Goal: Information Seeking & Learning: Learn about a topic

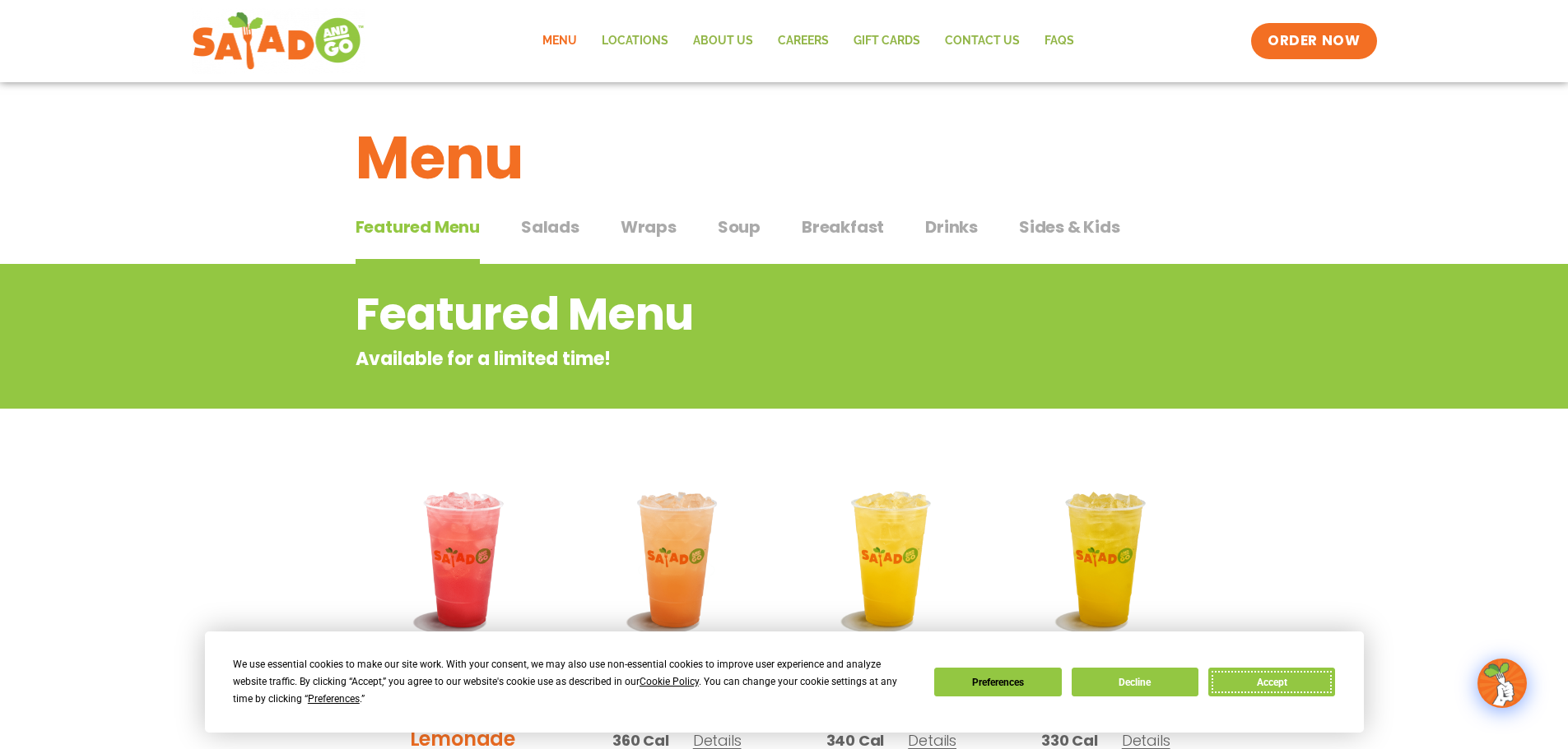
click at [1271, 679] on button "Accept" at bounding box center [1271, 683] width 127 height 29
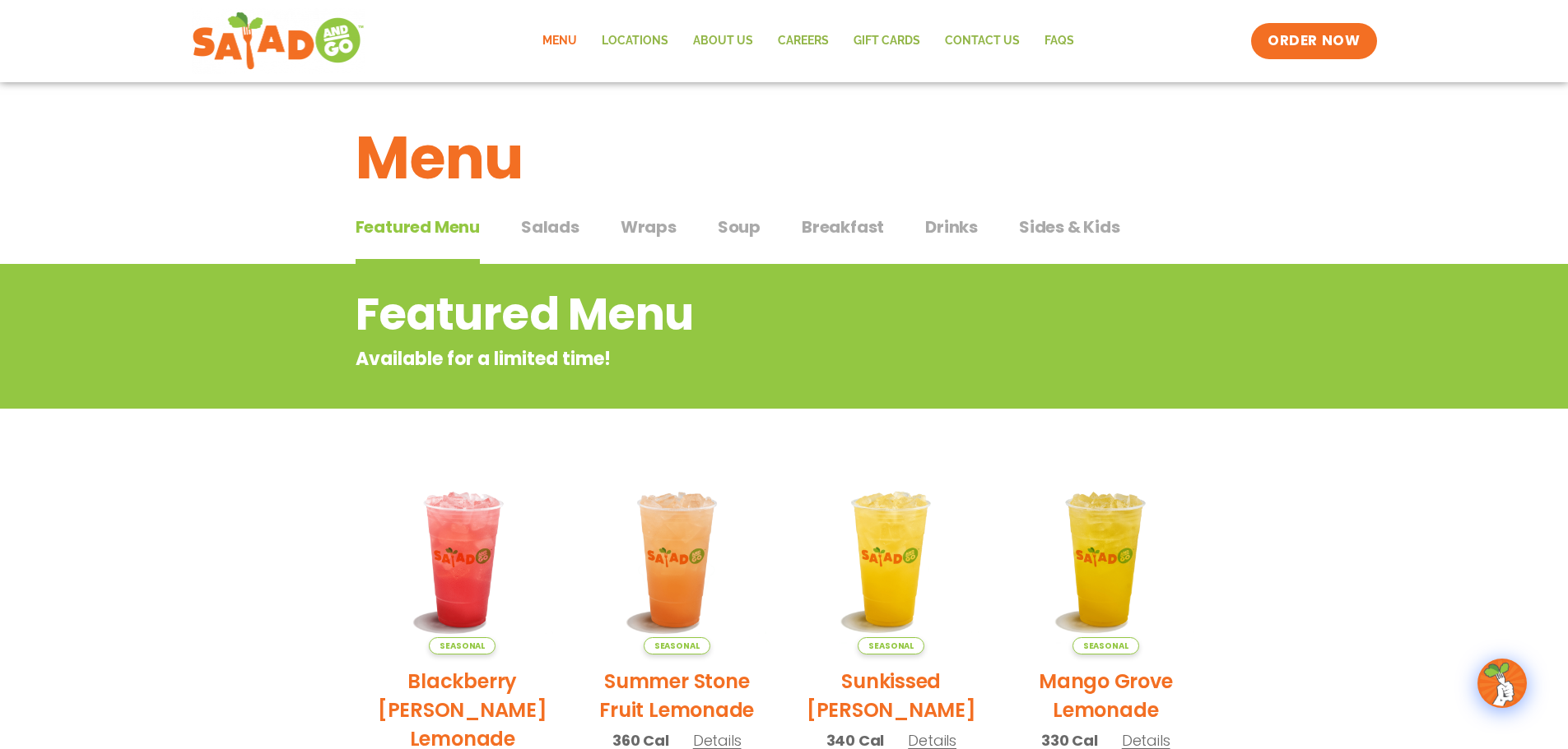
click at [559, 226] on span "Salads" at bounding box center [550, 227] width 58 height 25
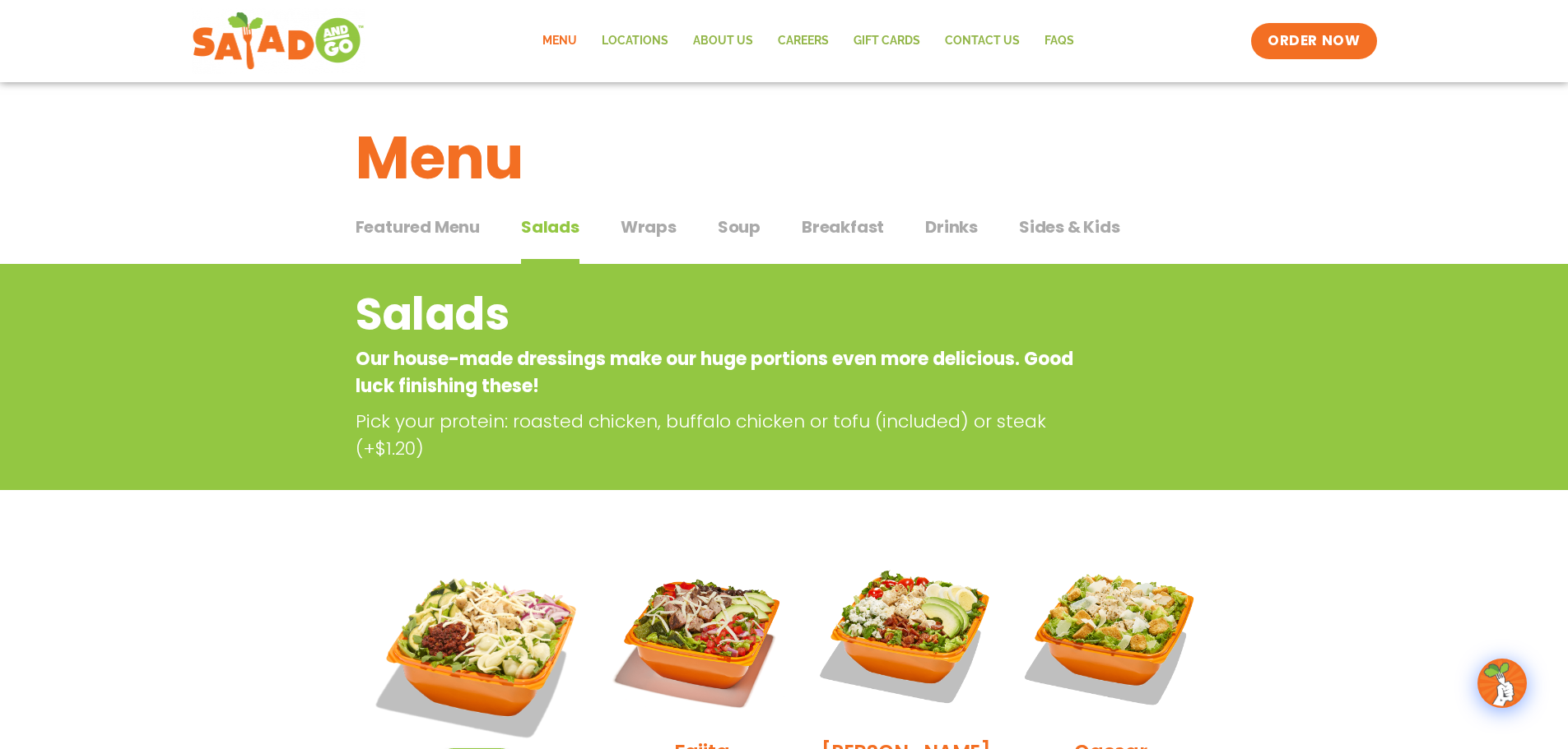
click at [741, 225] on span "Soup" at bounding box center [738, 227] width 43 height 25
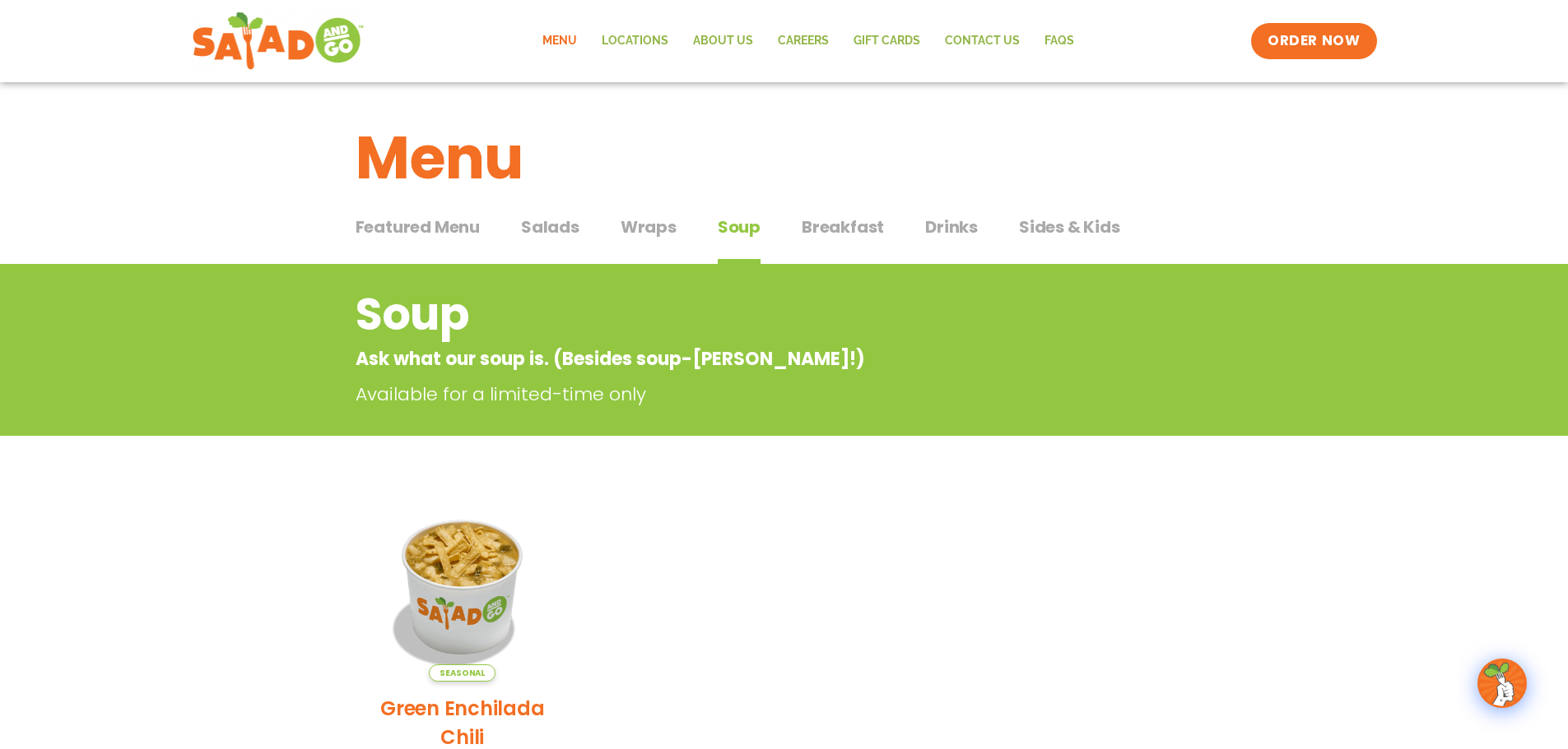
click at [856, 222] on span "Breakfast" at bounding box center [842, 227] width 82 height 25
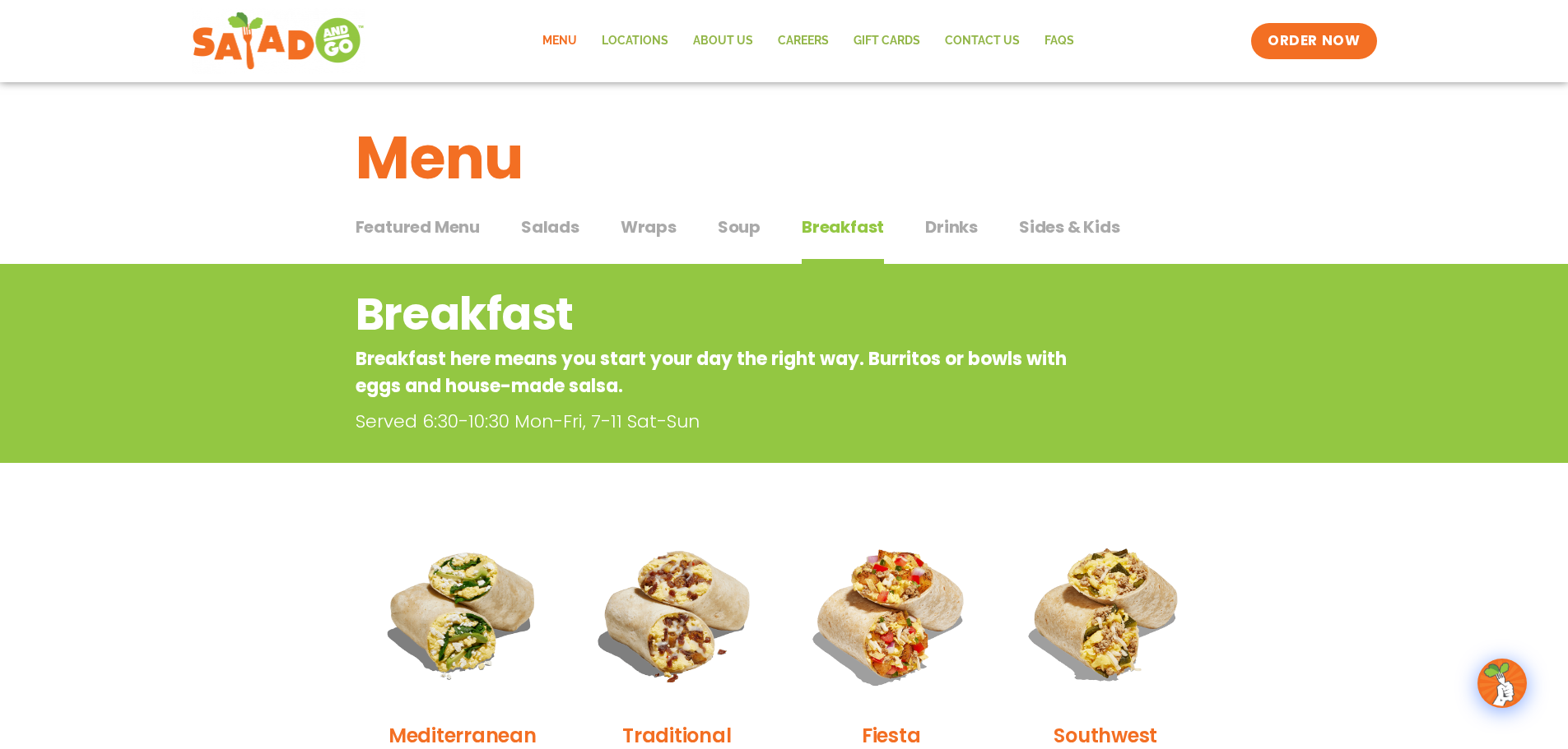
click at [545, 228] on span "Salads" at bounding box center [550, 227] width 58 height 25
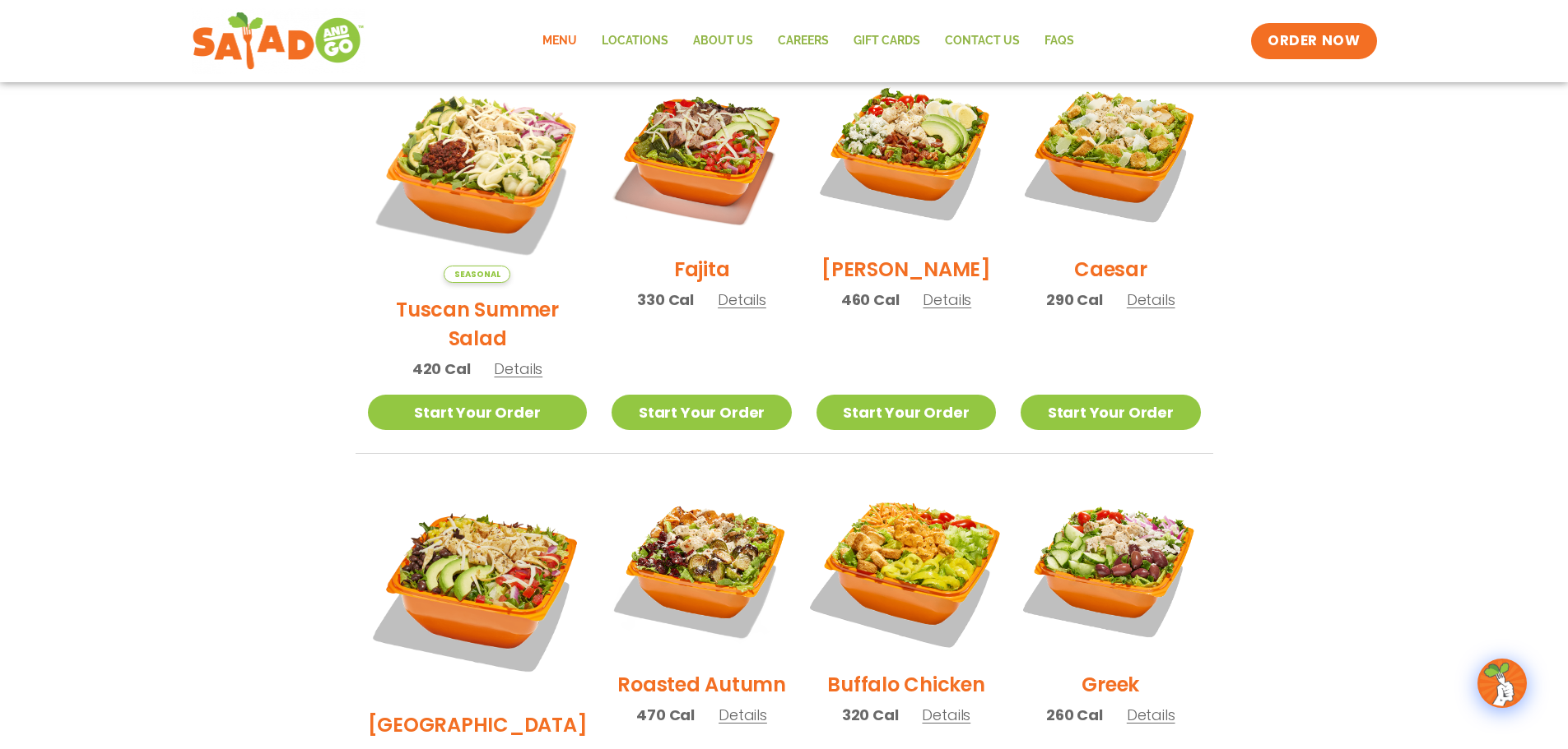
scroll to position [493, 0]
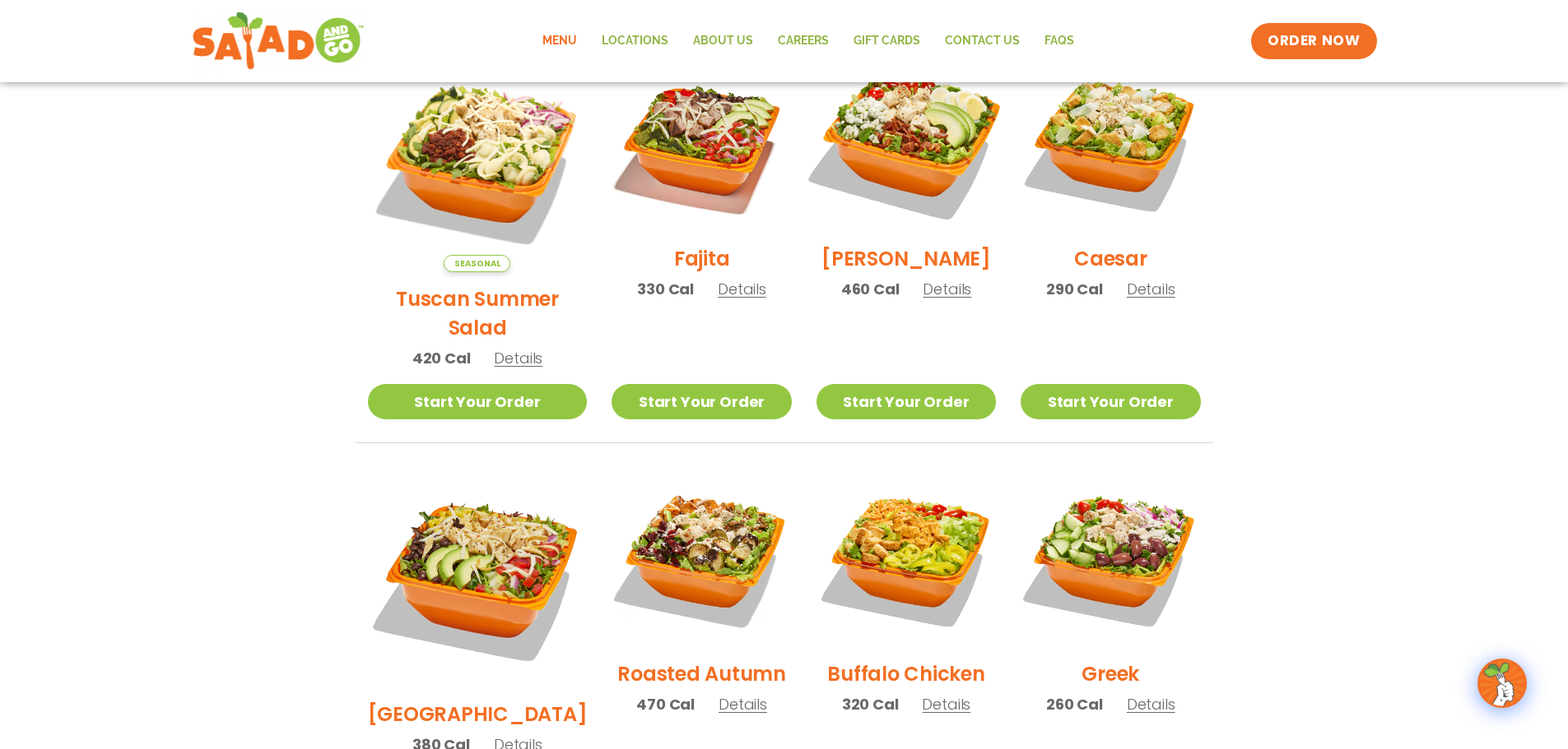
click at [882, 155] on img at bounding box center [905, 142] width 210 height 210
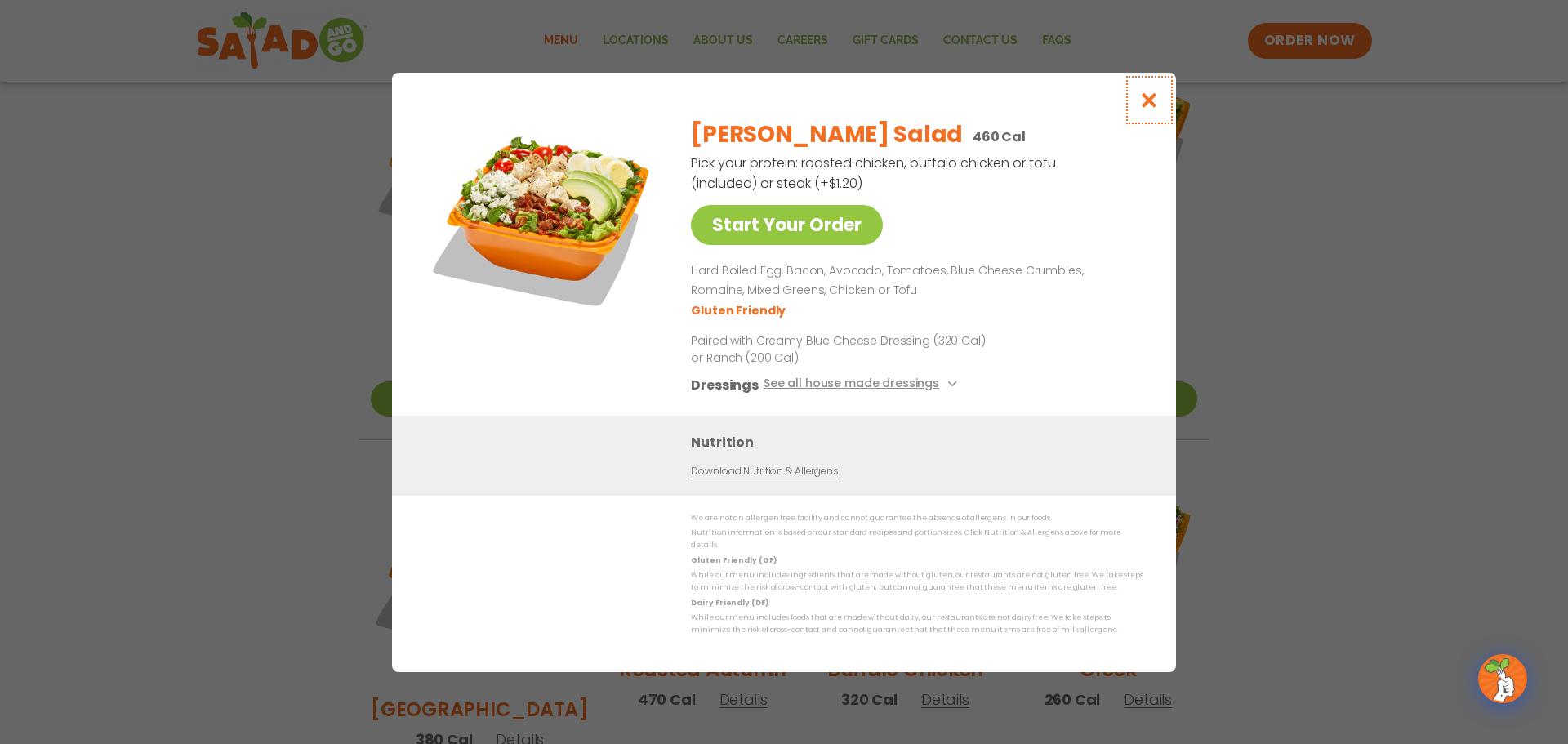
click at [1152, 107] on icon "Close modal" at bounding box center [1150, 99] width 21 height 17
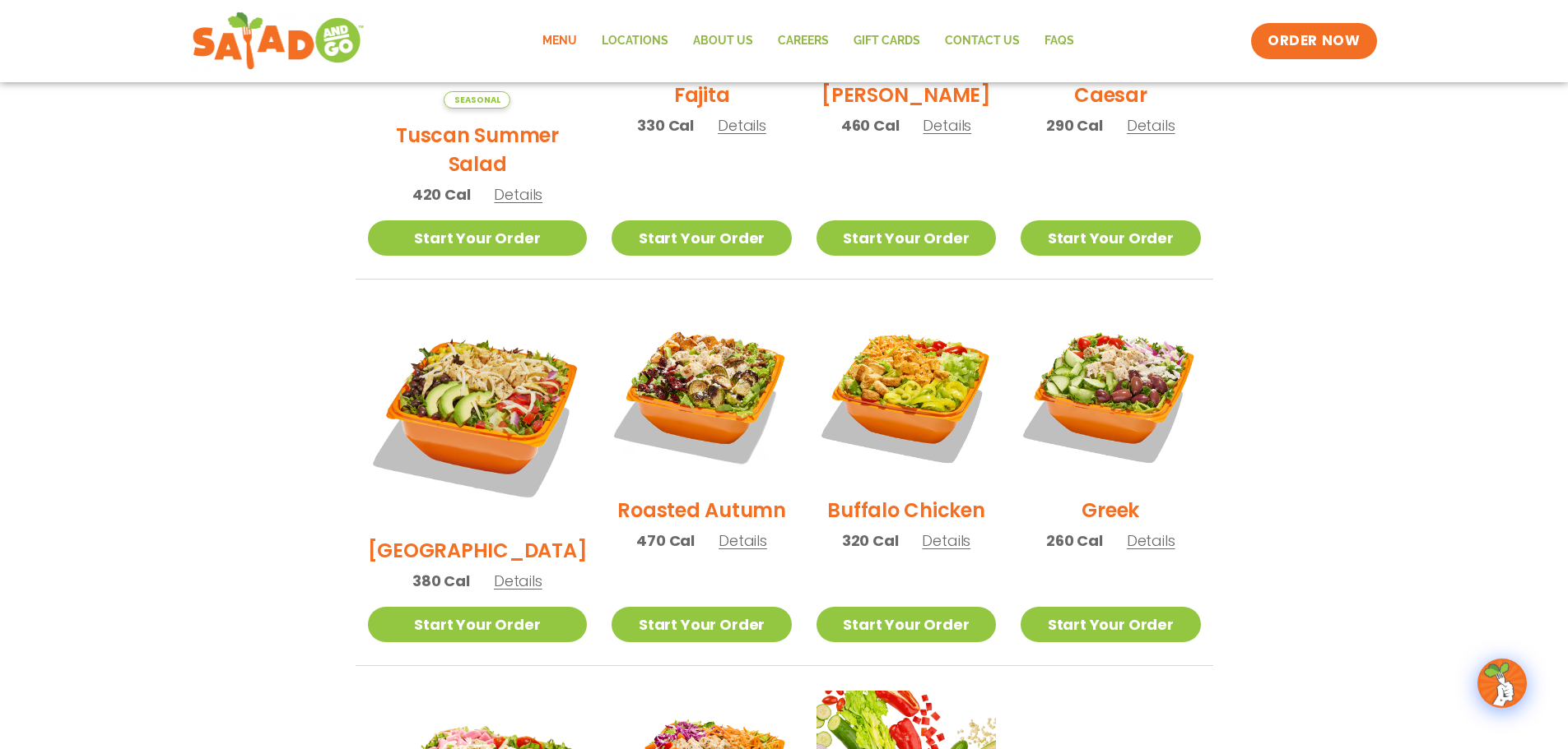
scroll to position [658, 0]
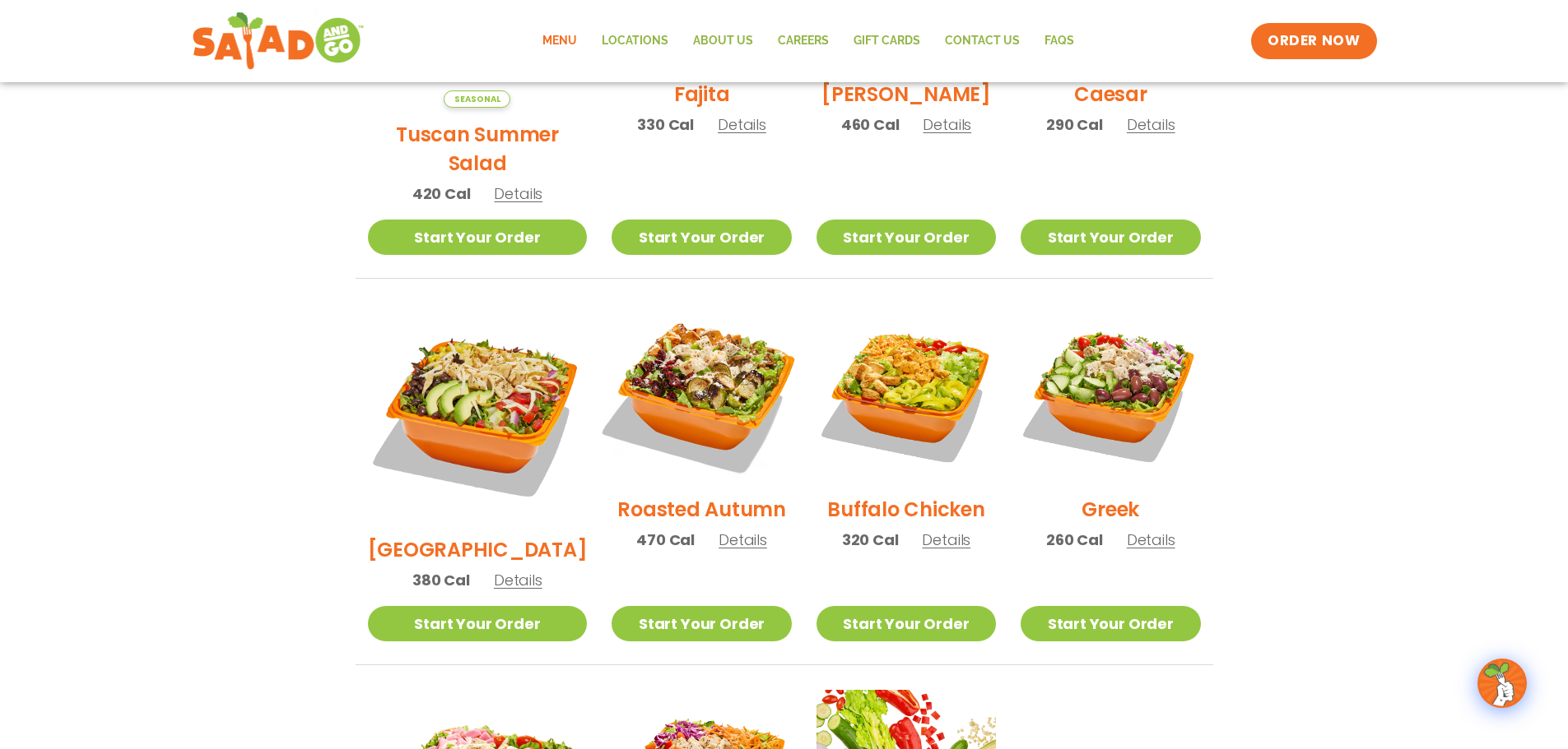
click at [693, 398] on img at bounding box center [700, 392] width 210 height 210
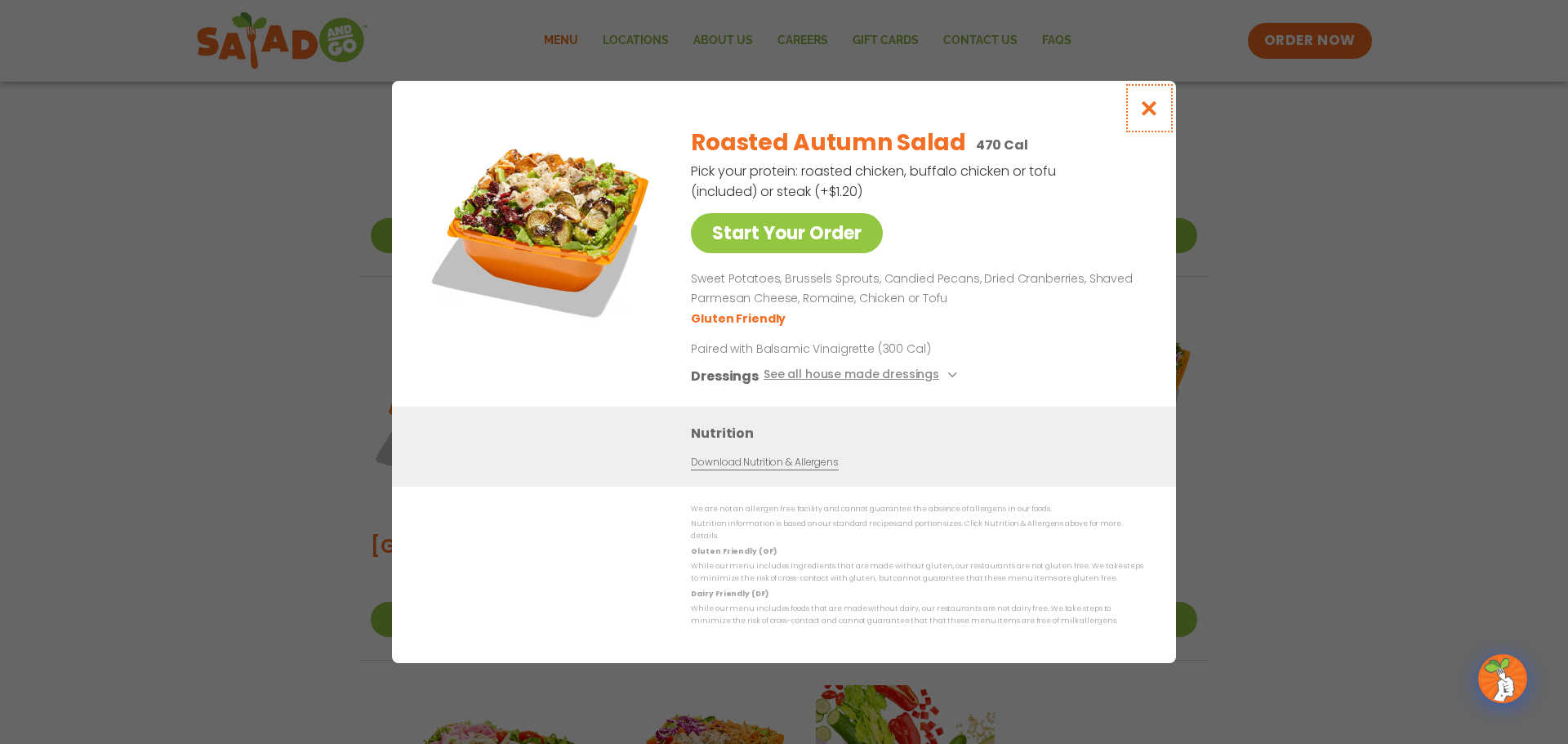
click at [1146, 117] on icon "Close modal" at bounding box center [1150, 108] width 21 height 17
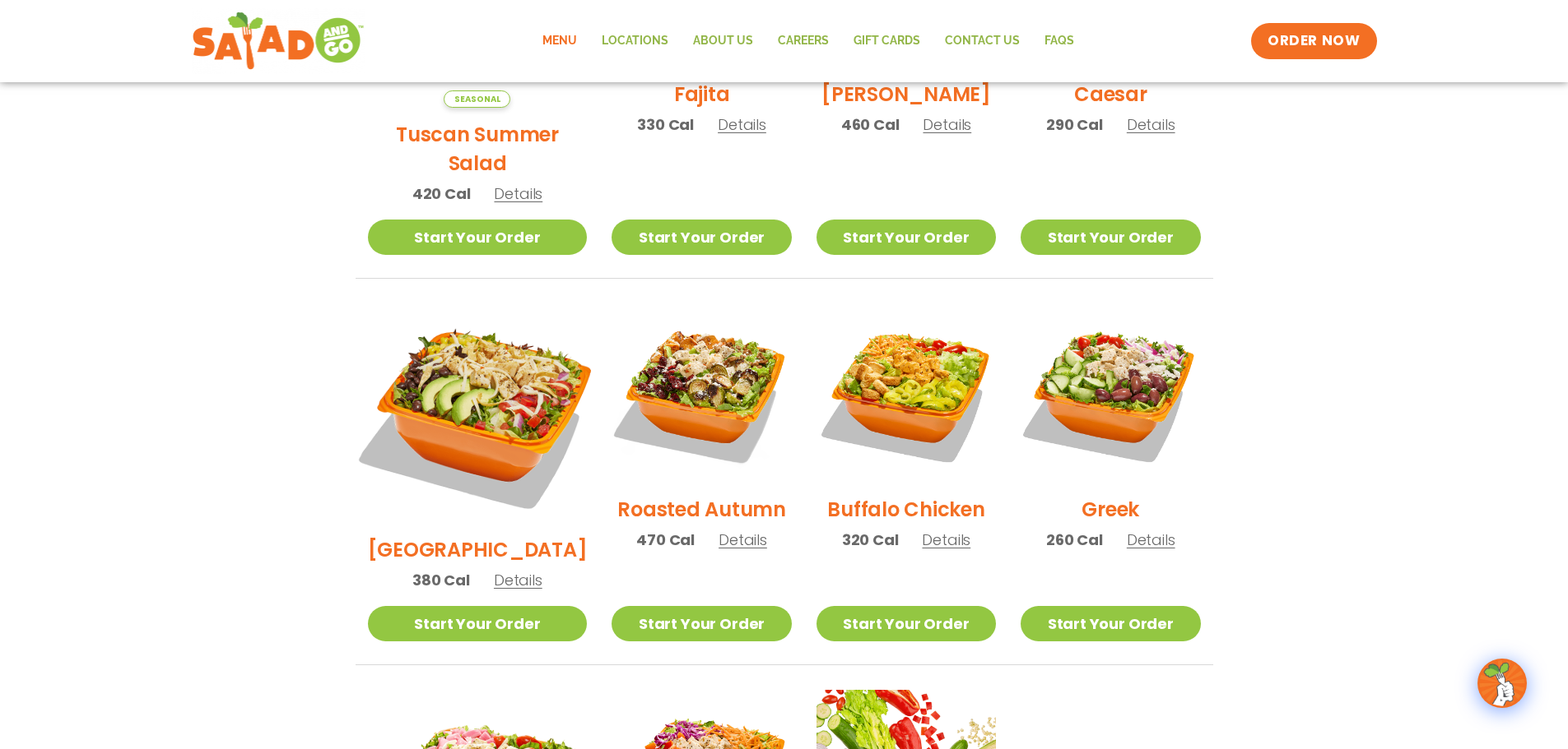
click at [489, 348] on img at bounding box center [476, 413] width 258 height 258
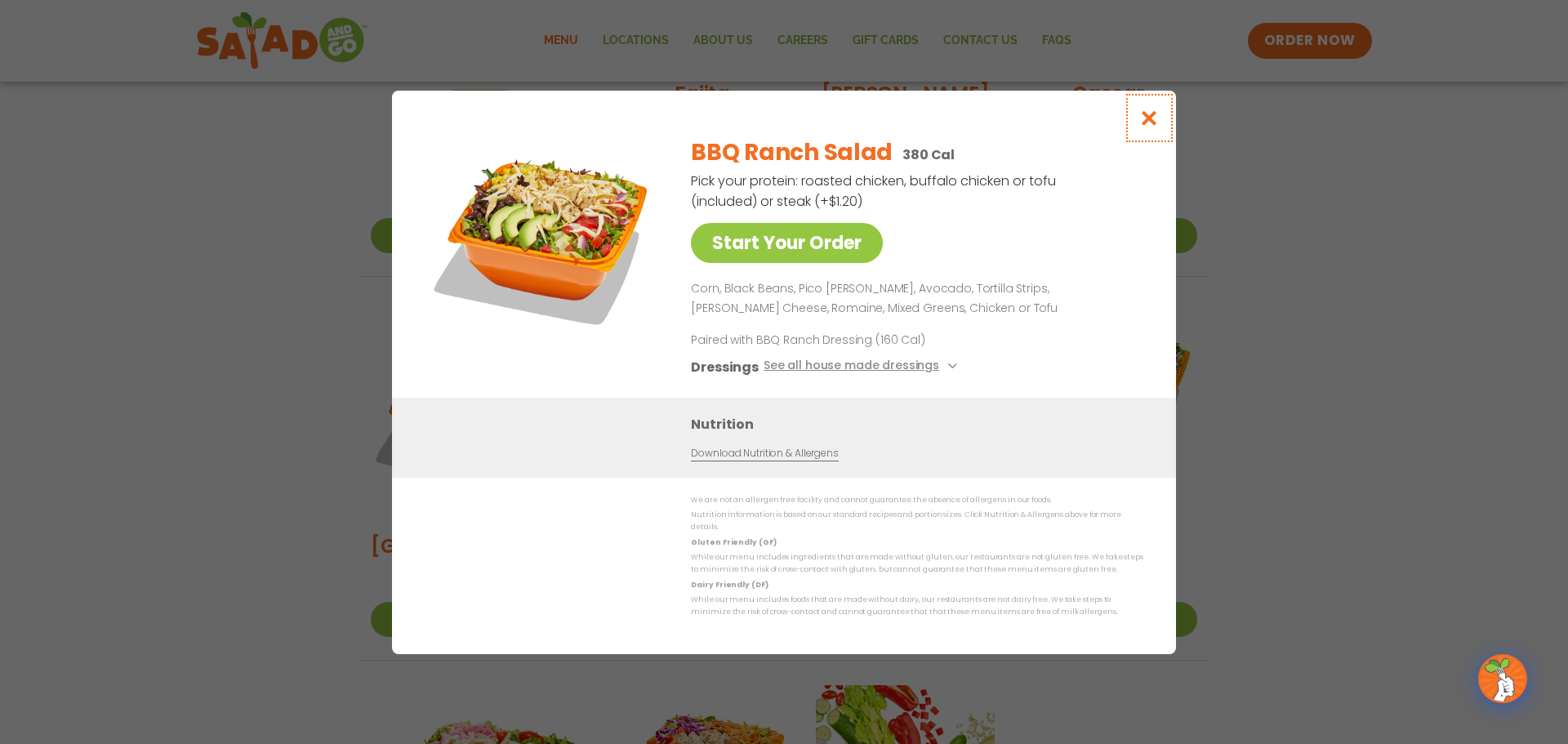
click at [1150, 127] on icon "Close modal" at bounding box center [1150, 118] width 21 height 17
